Goal: Task Accomplishment & Management: Manage account settings

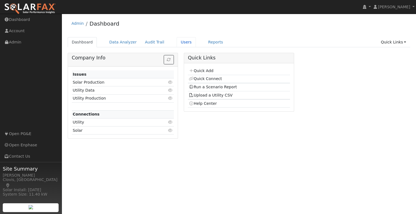
drag, startPoint x: 177, startPoint y: 41, endPoint x: 179, endPoint y: 48, distance: 7.1
click at [177, 41] on link "Users" at bounding box center [186, 42] width 19 height 10
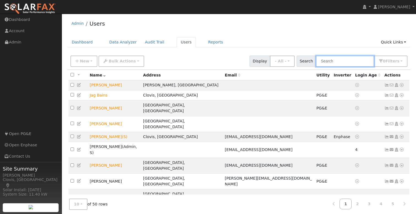
click at [356, 63] on input "text" at bounding box center [345, 61] width 58 height 11
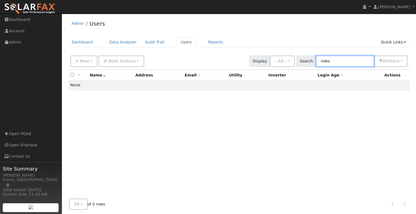
type input "miles"
click at [326, 37] on div "Admin Users Dashboard Data Analyzer Audit Trail Users Reports Quick Links Quick…" at bounding box center [239, 117] width 349 height 201
